Goal: Information Seeking & Learning: Understand process/instructions

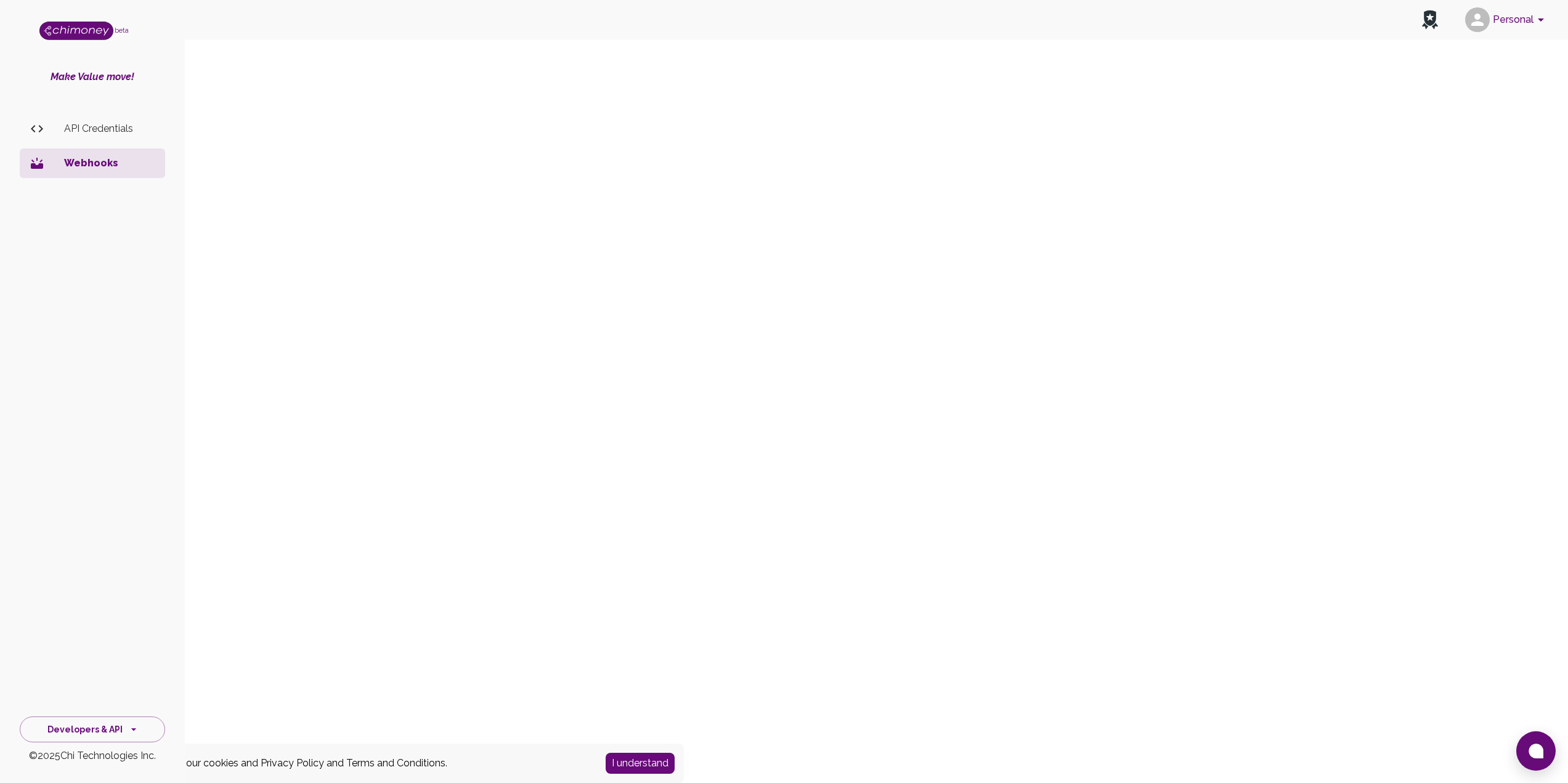
scroll to position [263, 0]
drag, startPoint x: 389, startPoint y: 101, endPoint x: 507, endPoint y: 61, distance: 124.6
click at [393, 99] on div "sandbox-wallet WebHooks" at bounding box center [877, 363] width 1334 height 837
click at [405, 280] on div "sandbox-wallet WebHooks" at bounding box center [877, 467] width 1334 height 837
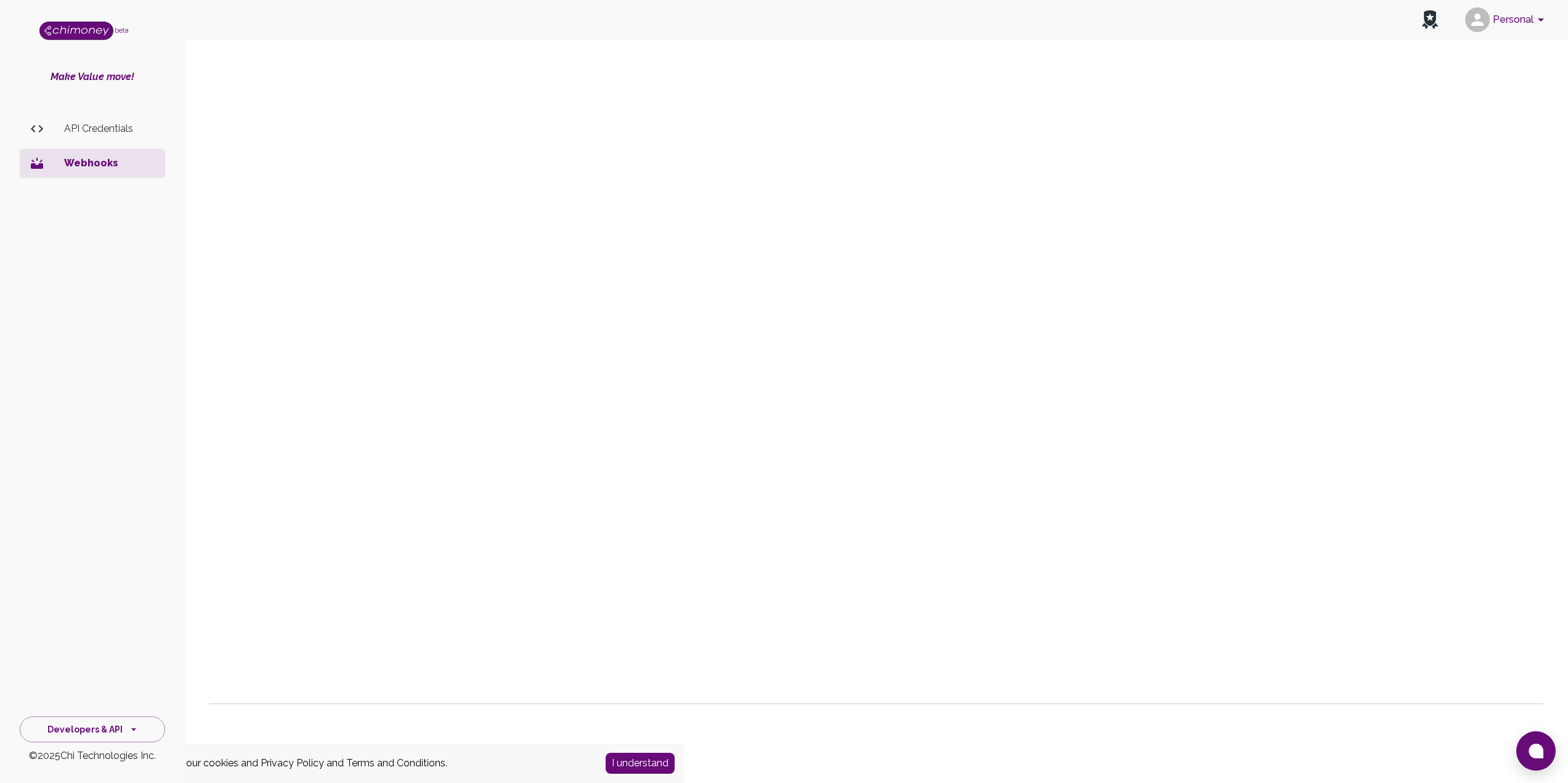
scroll to position [254, 0]
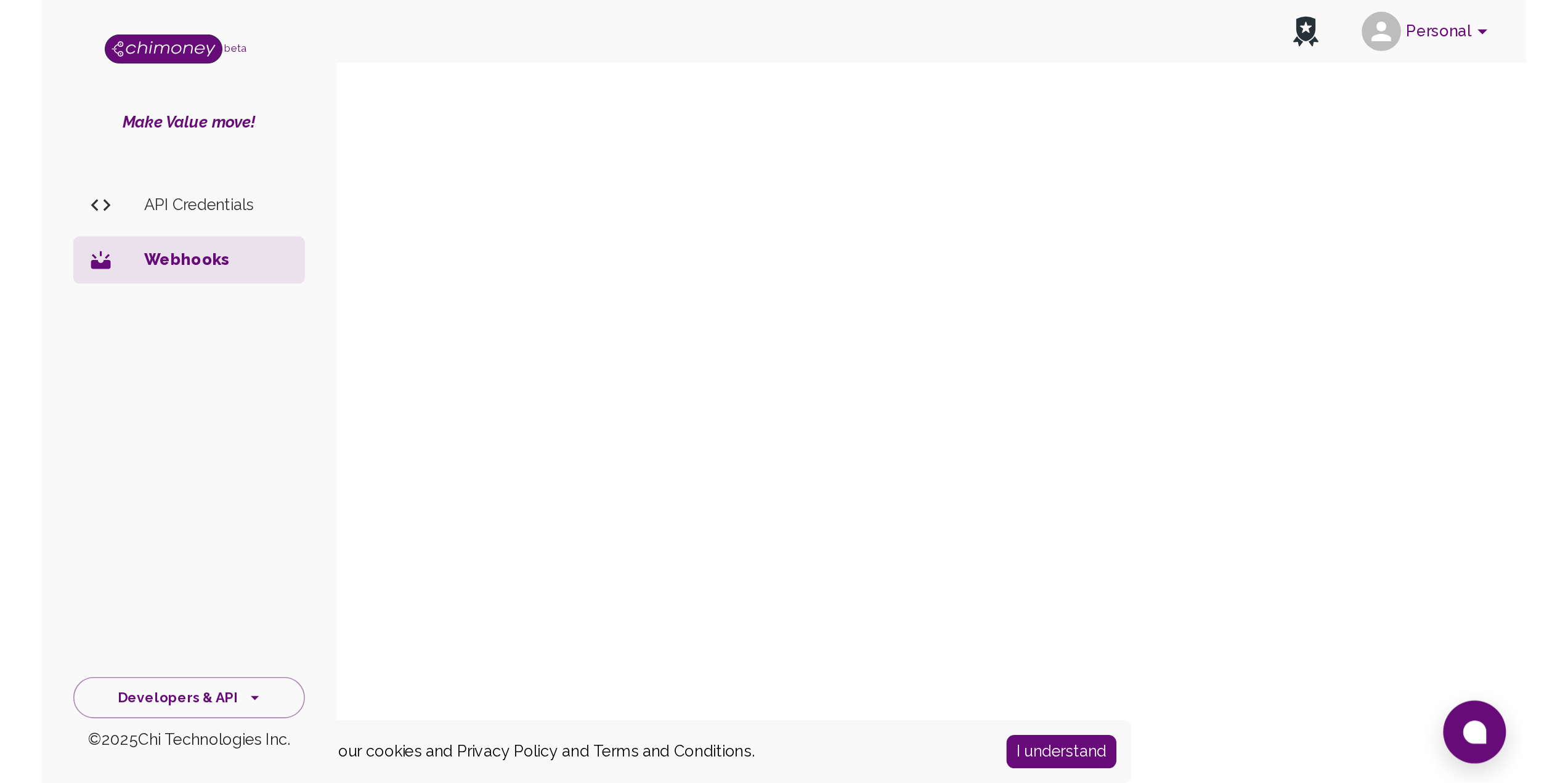
scroll to position [247, 0]
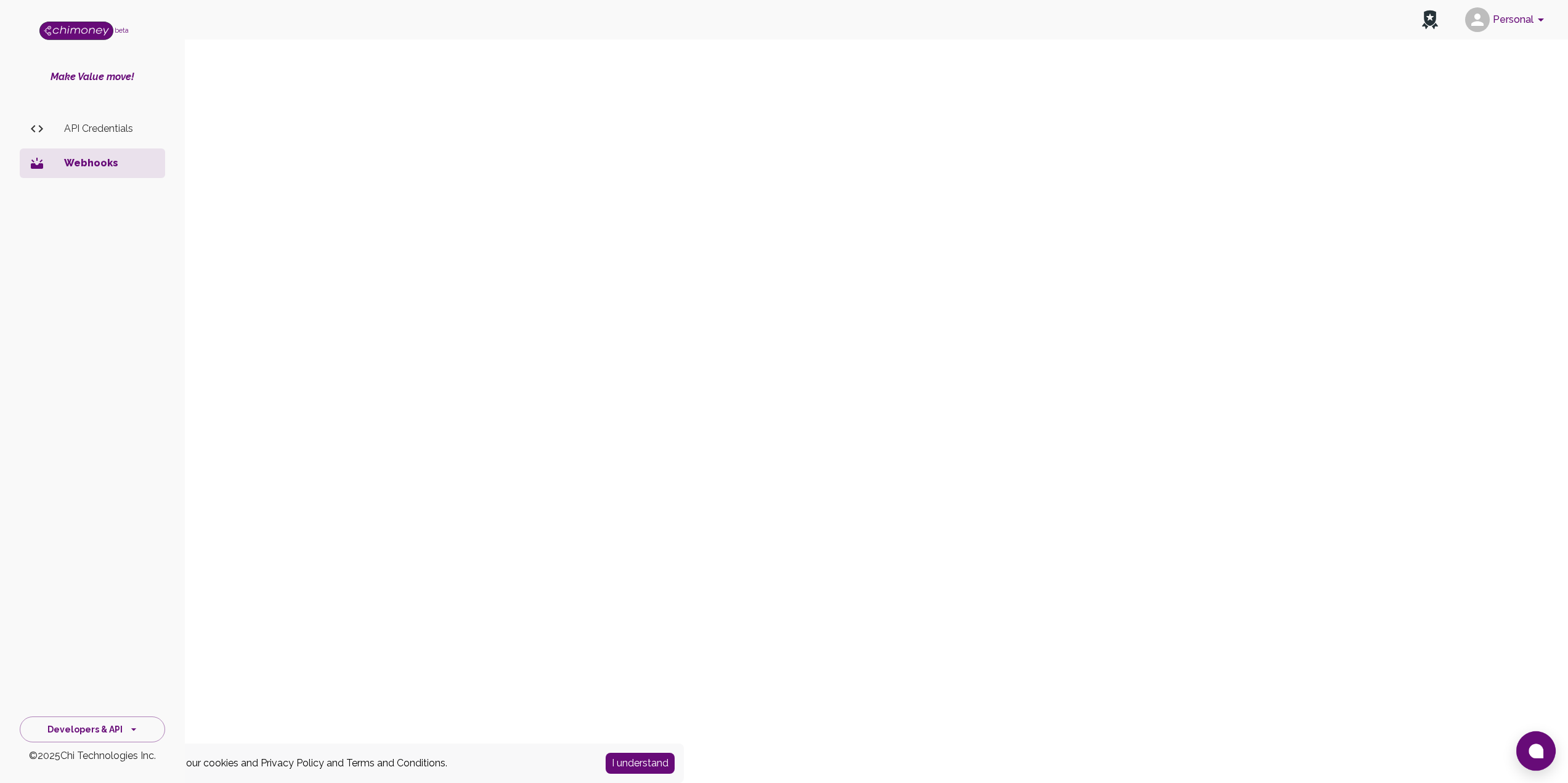
click at [303, 161] on div "sandbox-wallet WebHooks" at bounding box center [877, 380] width 1334 height 837
click at [253, 185] on button "sandbox-wallet" at bounding box center [254, 181] width 88 height 29
click at [108, 170] on p "Webhooks" at bounding box center [109, 163] width 91 height 15
click at [101, 165] on p "Webhooks" at bounding box center [109, 163] width 91 height 15
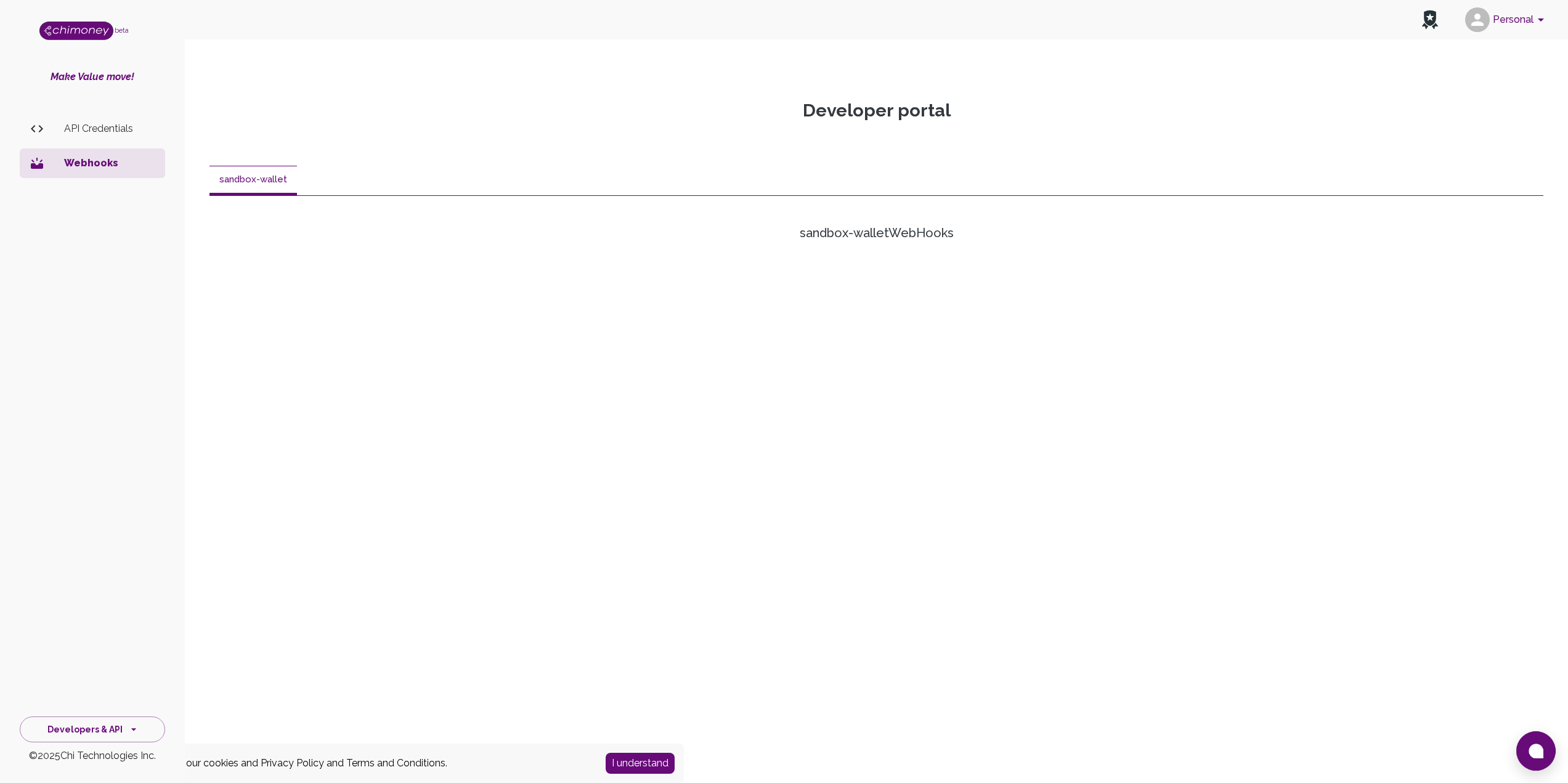
click at [265, 174] on button "sandbox-wallet" at bounding box center [254, 181] width 88 height 29
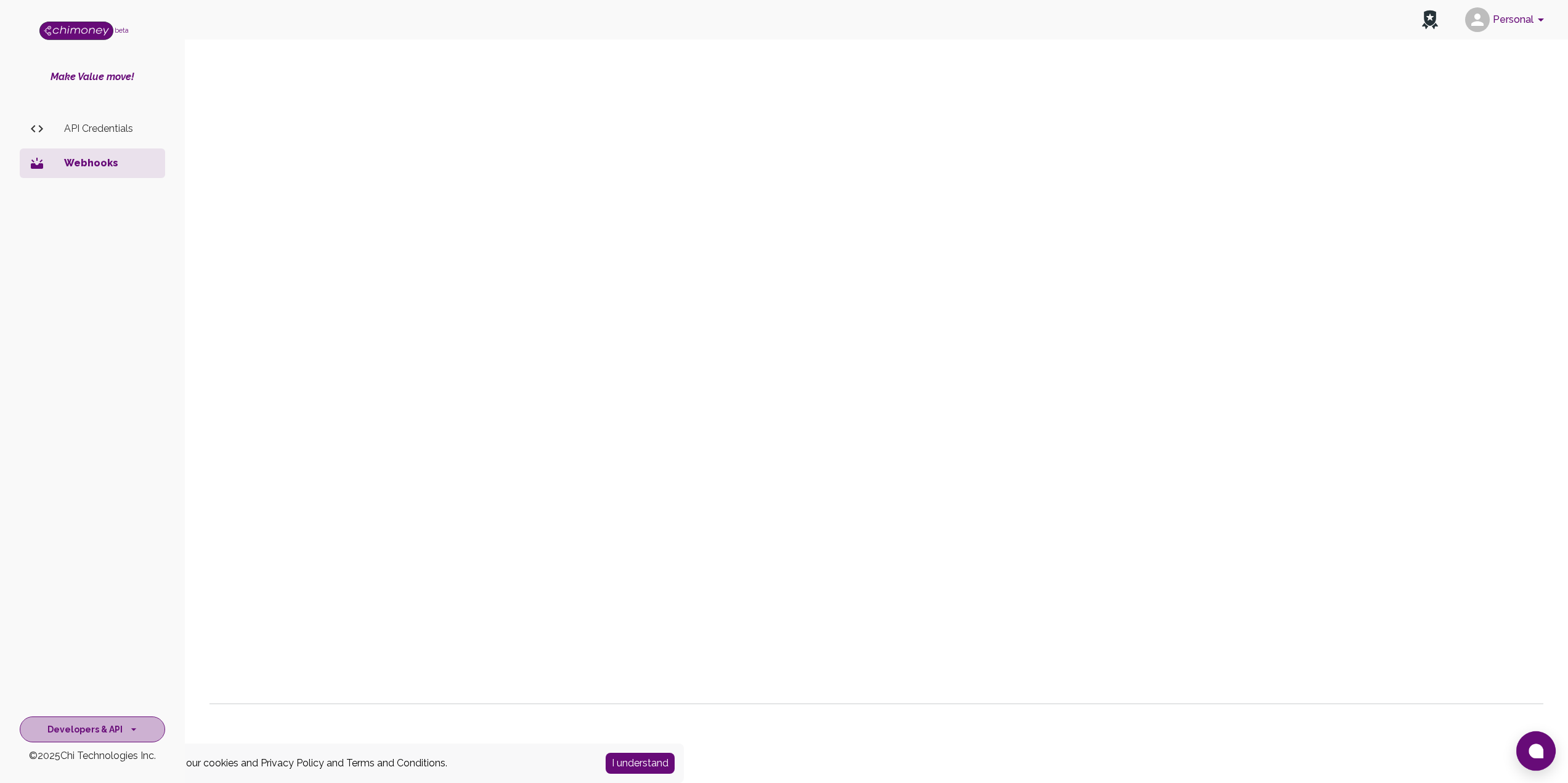
click at [121, 718] on button "Developers & API" at bounding box center [92, 730] width 145 height 26
click at [120, 725] on button "Developers & API" at bounding box center [92, 730] width 145 height 26
click at [89, 723] on button "Developers & API" at bounding box center [92, 730] width 145 height 26
click at [67, 645] on li "Payments" at bounding box center [92, 642] width 144 height 29
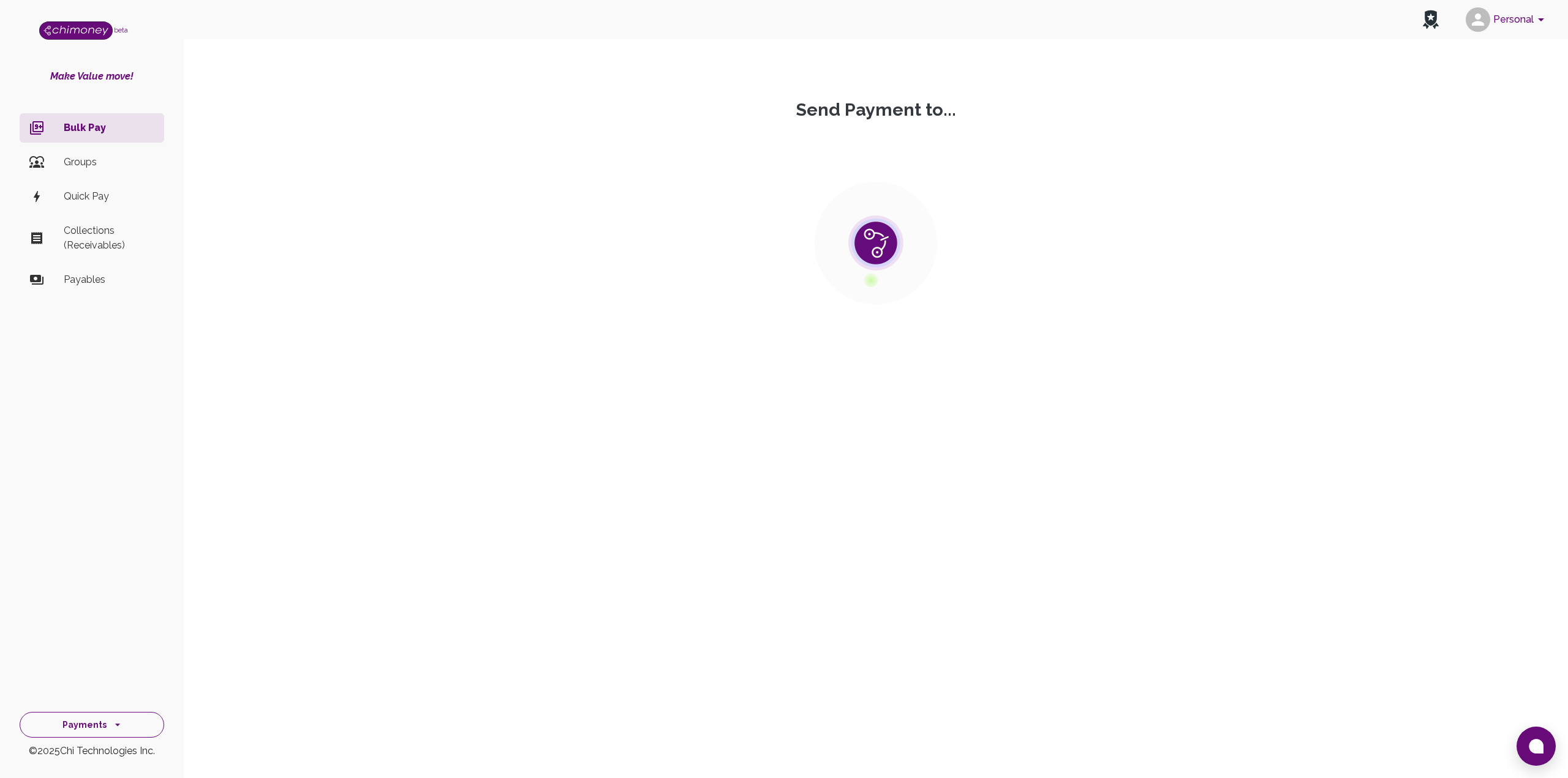
click at [76, 725] on button "Payments" at bounding box center [92, 725] width 144 height 26
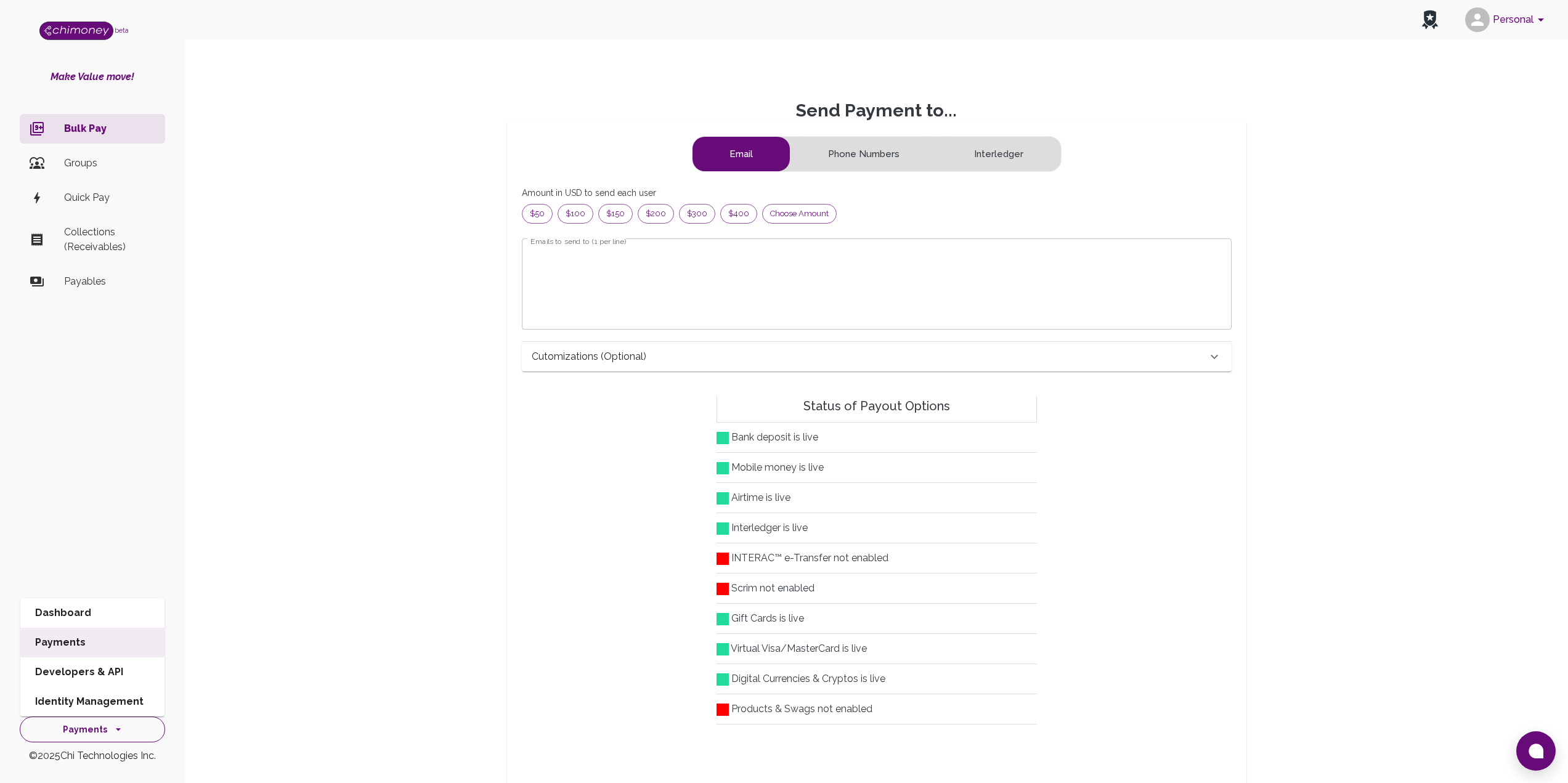
scroll to position [149, 680]
click at [76, 674] on li "Developers & API" at bounding box center [92, 672] width 144 height 29
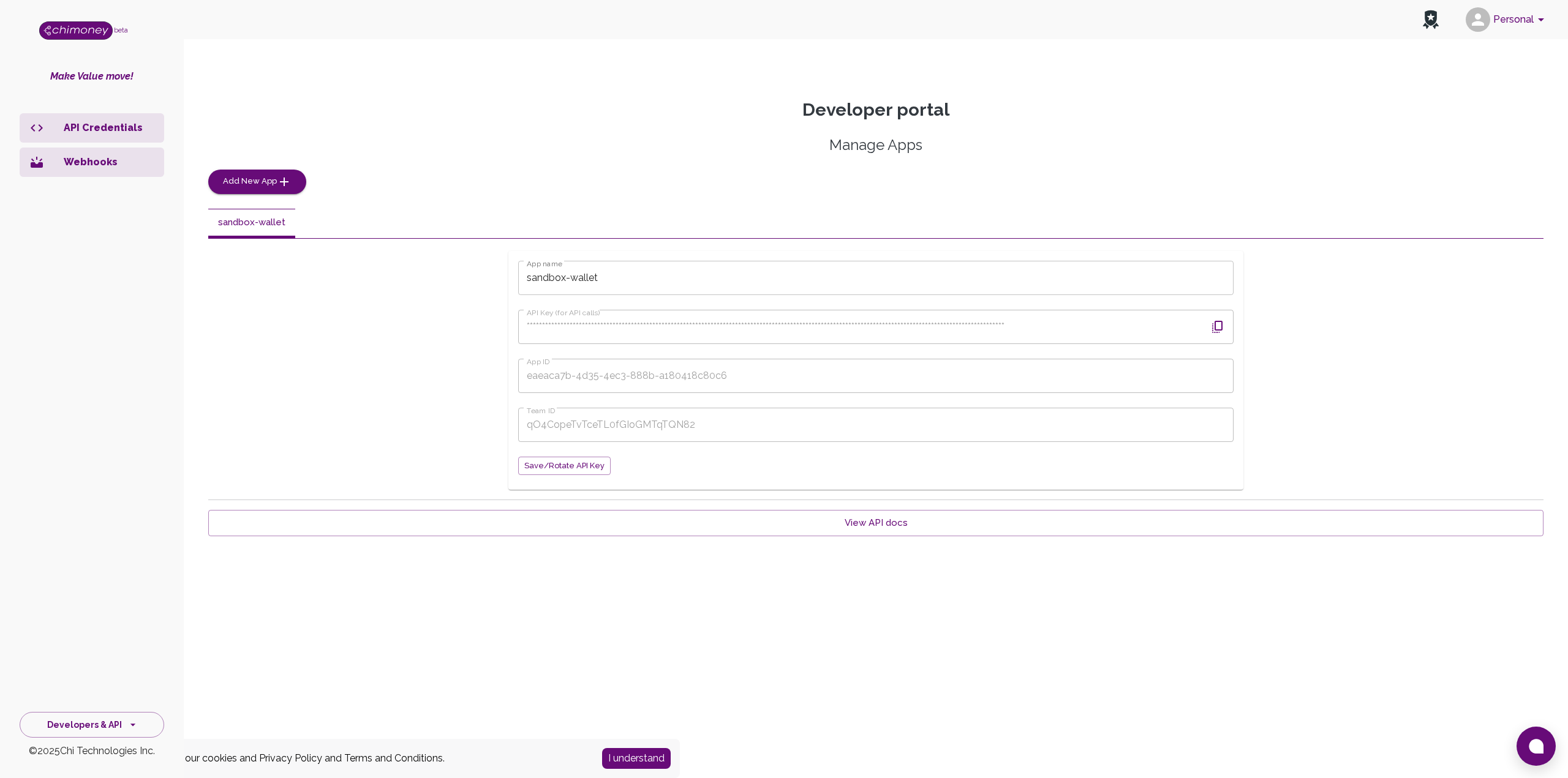
click at [78, 160] on p "Webhooks" at bounding box center [108, 162] width 91 height 15
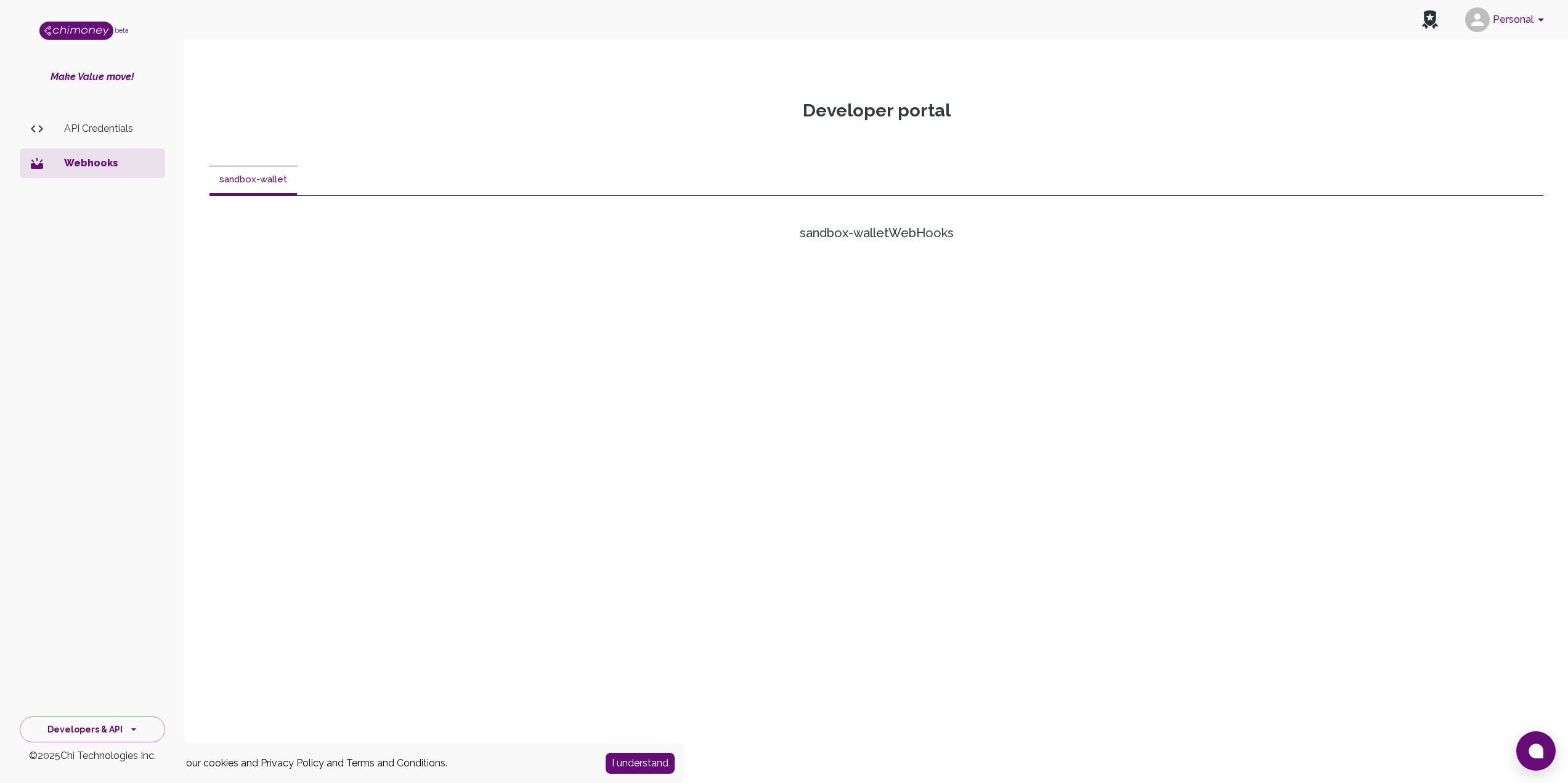
click at [232, 182] on button "sandbox-wallet" at bounding box center [254, 181] width 88 height 29
click at [66, 161] on p "Webhooks" at bounding box center [109, 163] width 91 height 15
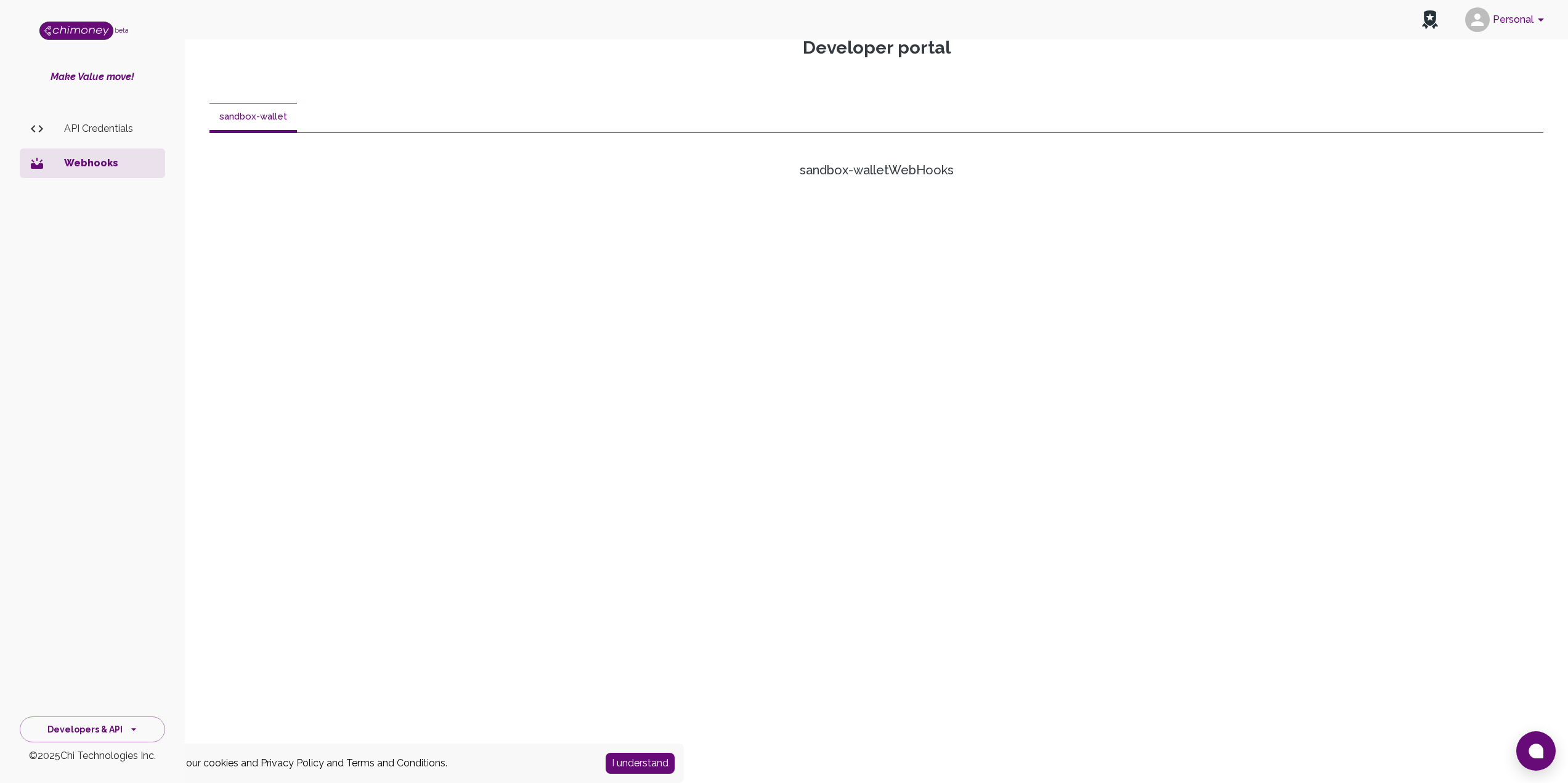
click at [115, 126] on p "API Credentials" at bounding box center [109, 128] width 91 height 15
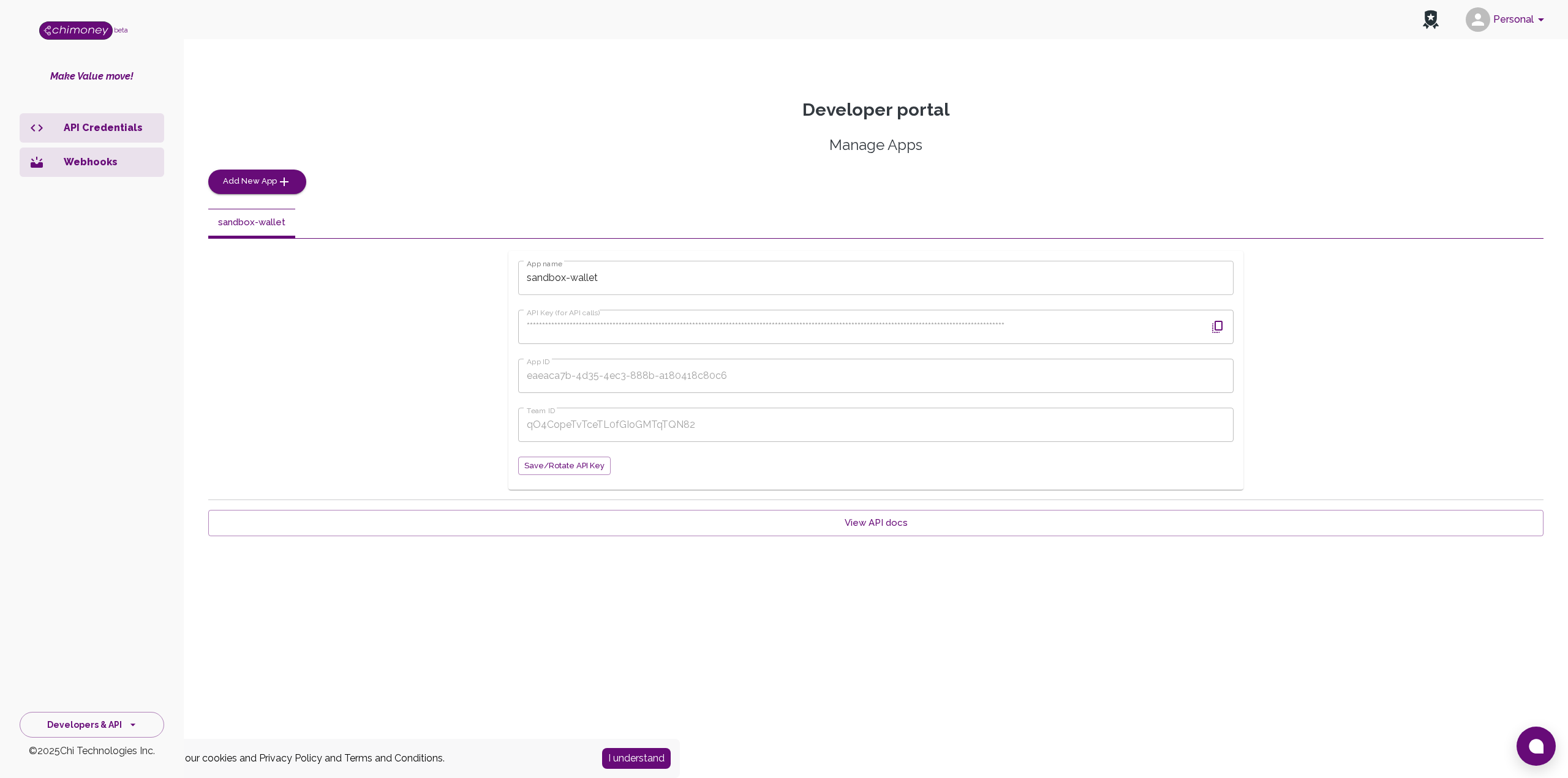
click at [85, 159] on p "Webhooks" at bounding box center [108, 162] width 91 height 15
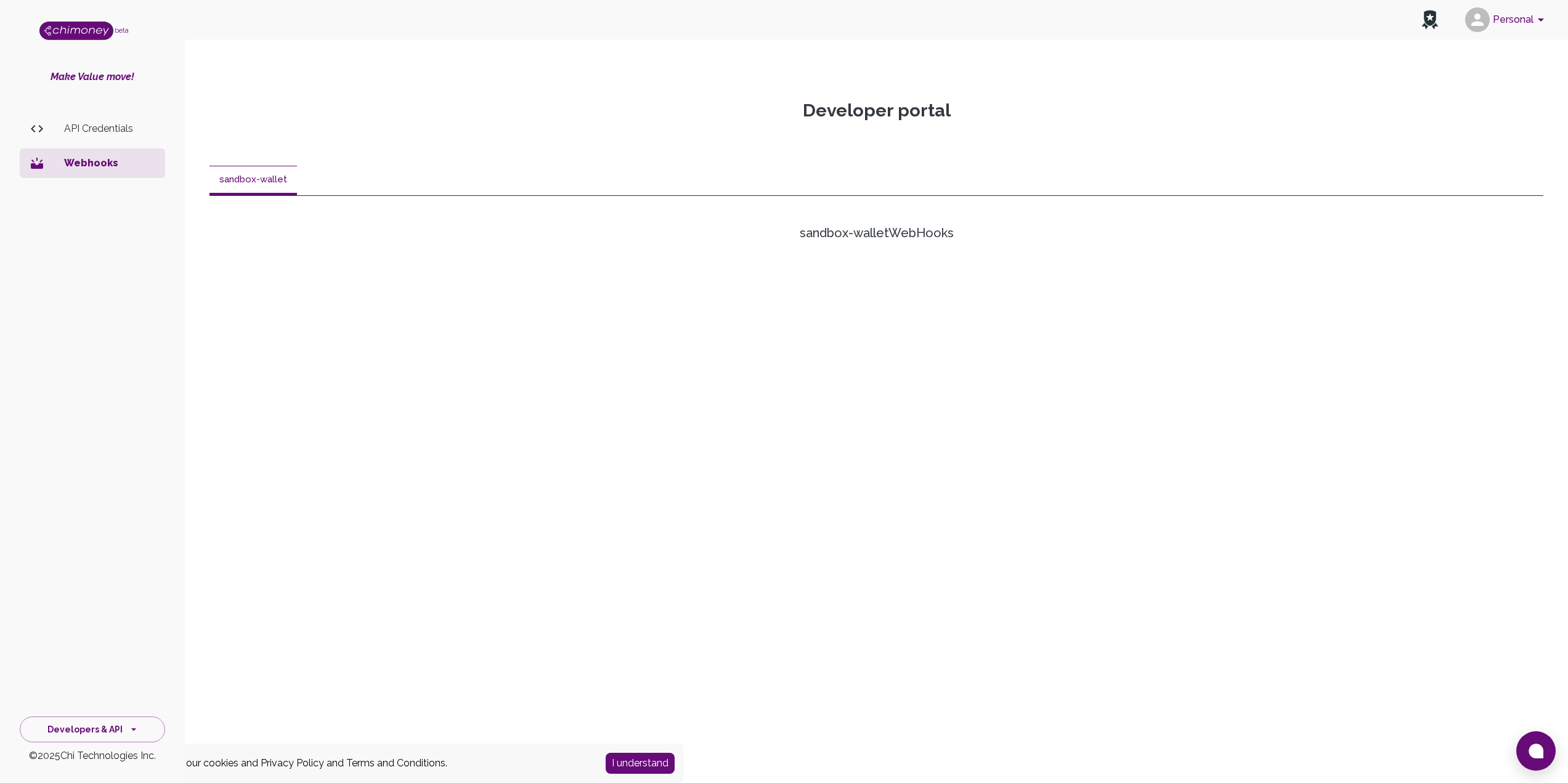
scroll to position [351, 0]
